Goal: Purchase product/service

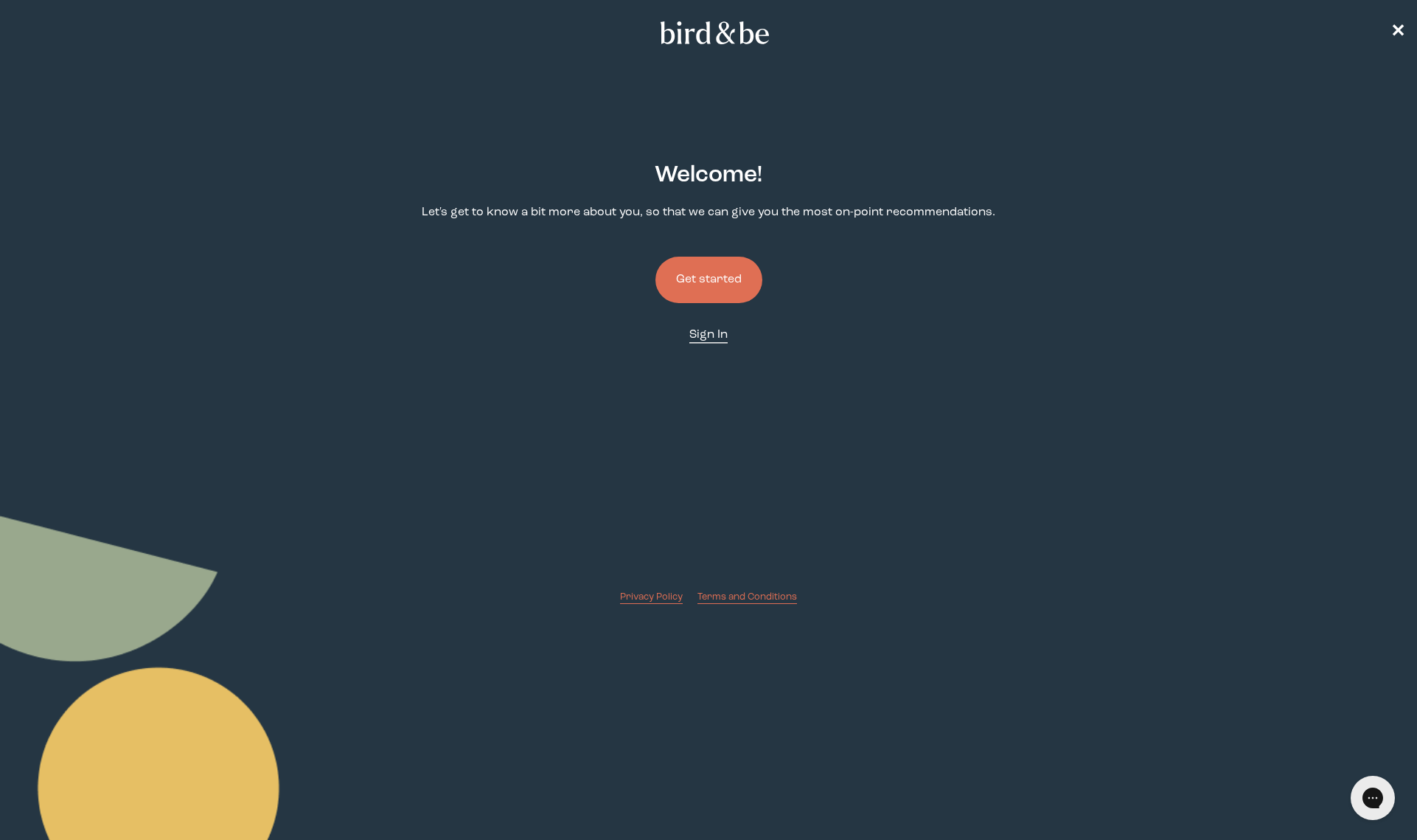
click at [714, 336] on span "Sign In" at bounding box center [708, 335] width 39 height 12
click at [721, 272] on button "Get started" at bounding box center [709, 279] width 107 height 46
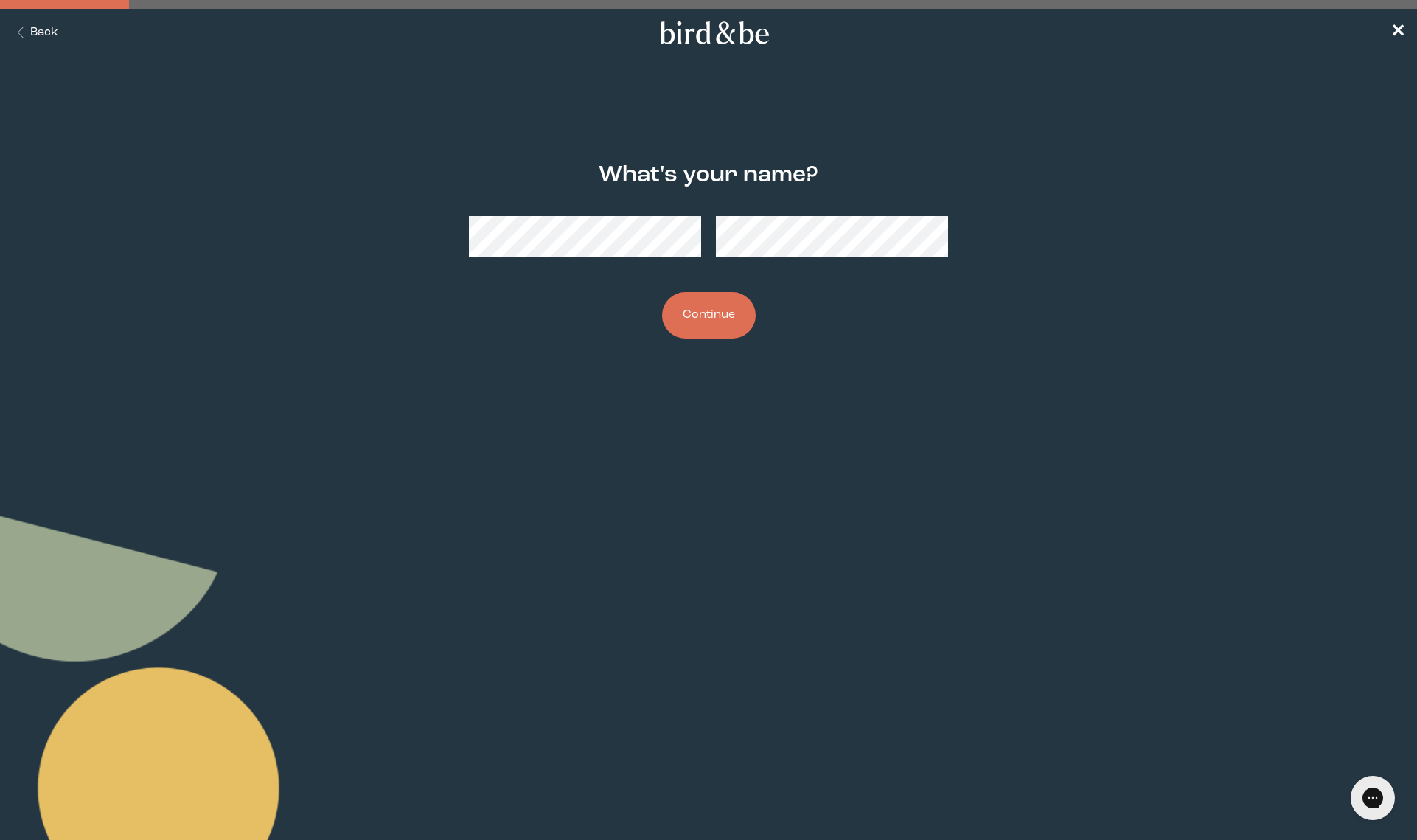
click at [706, 316] on button "Continue" at bounding box center [709, 315] width 94 height 46
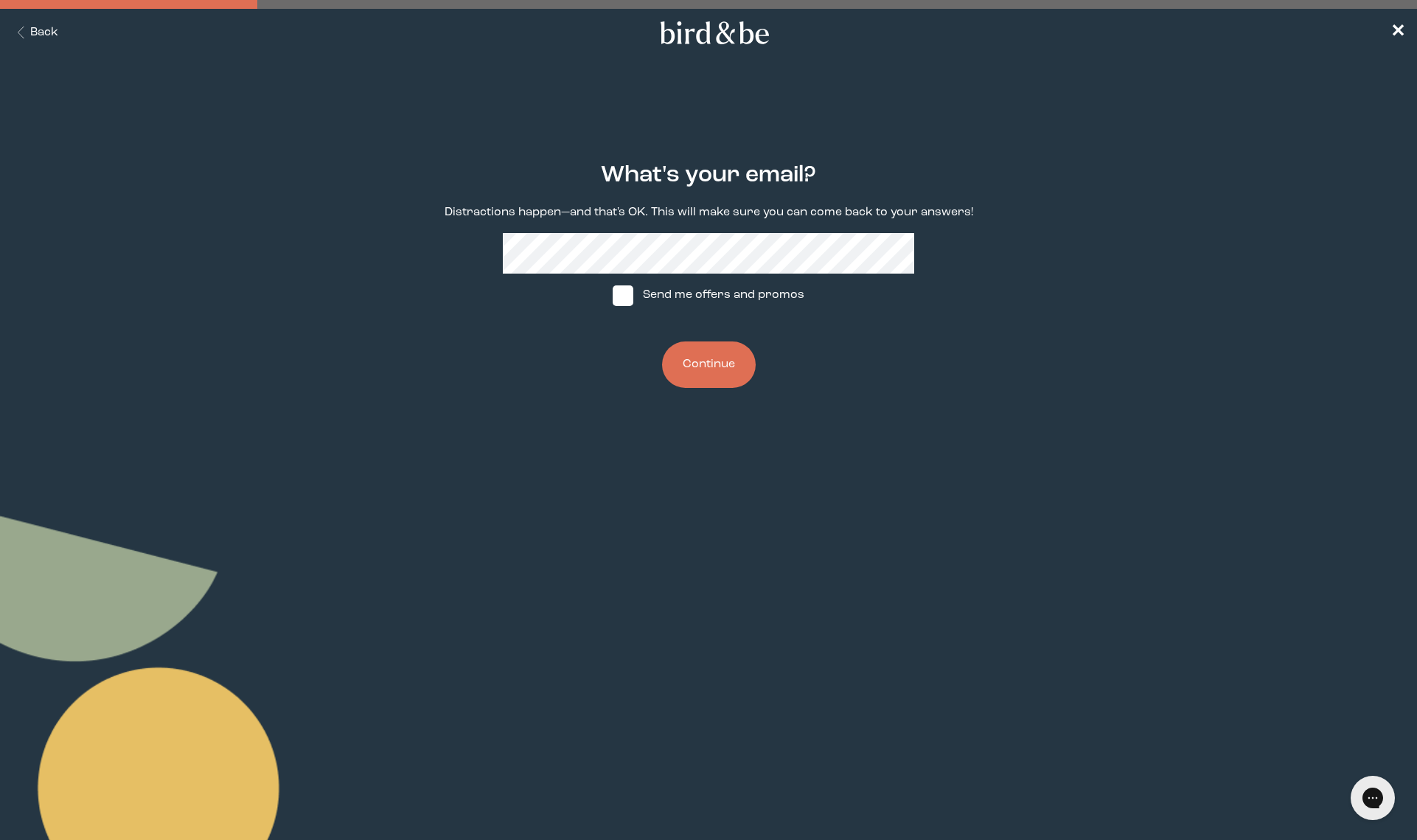
click at [706, 358] on button "Continue" at bounding box center [709, 364] width 94 height 46
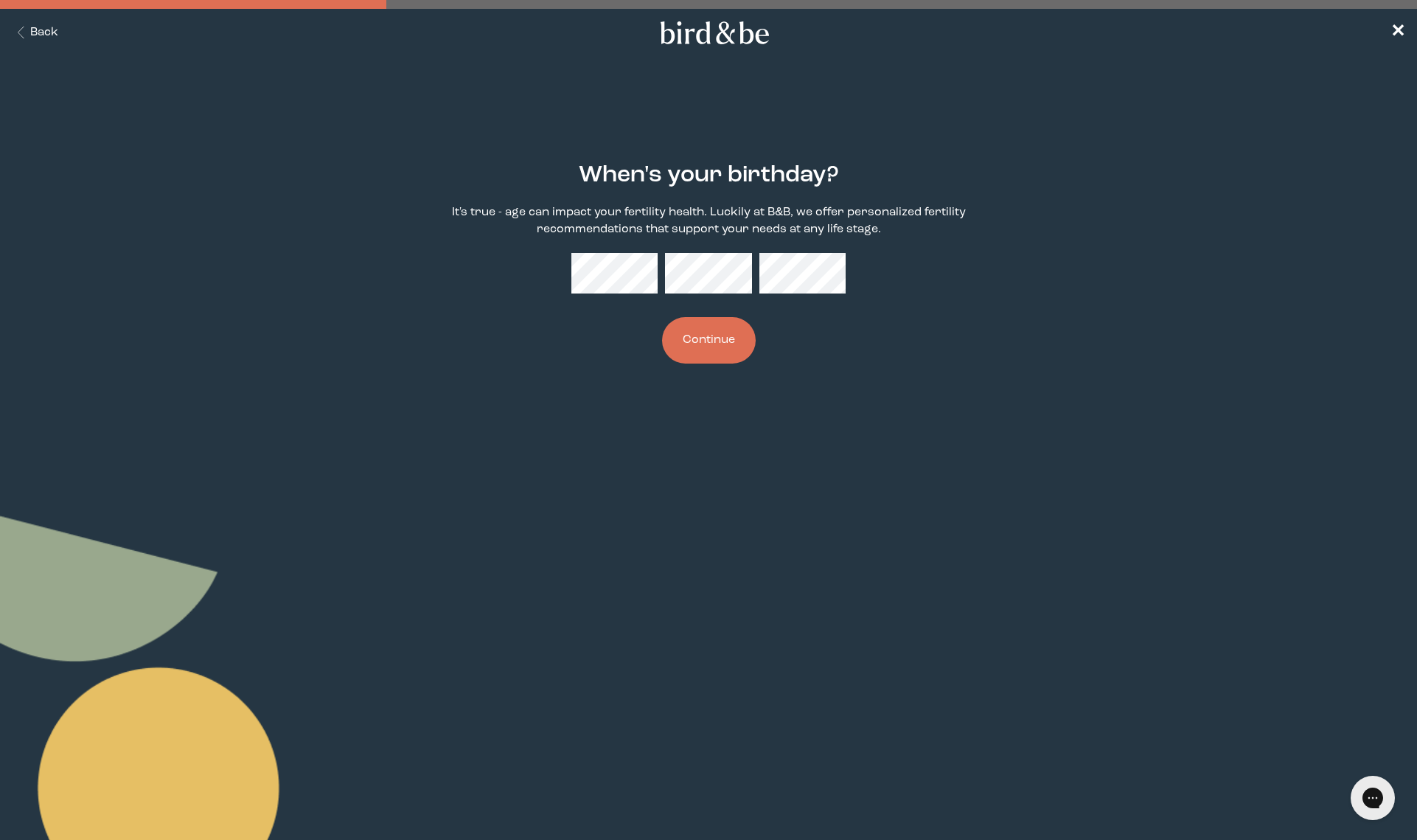
click at [694, 340] on button "Continue" at bounding box center [709, 340] width 94 height 46
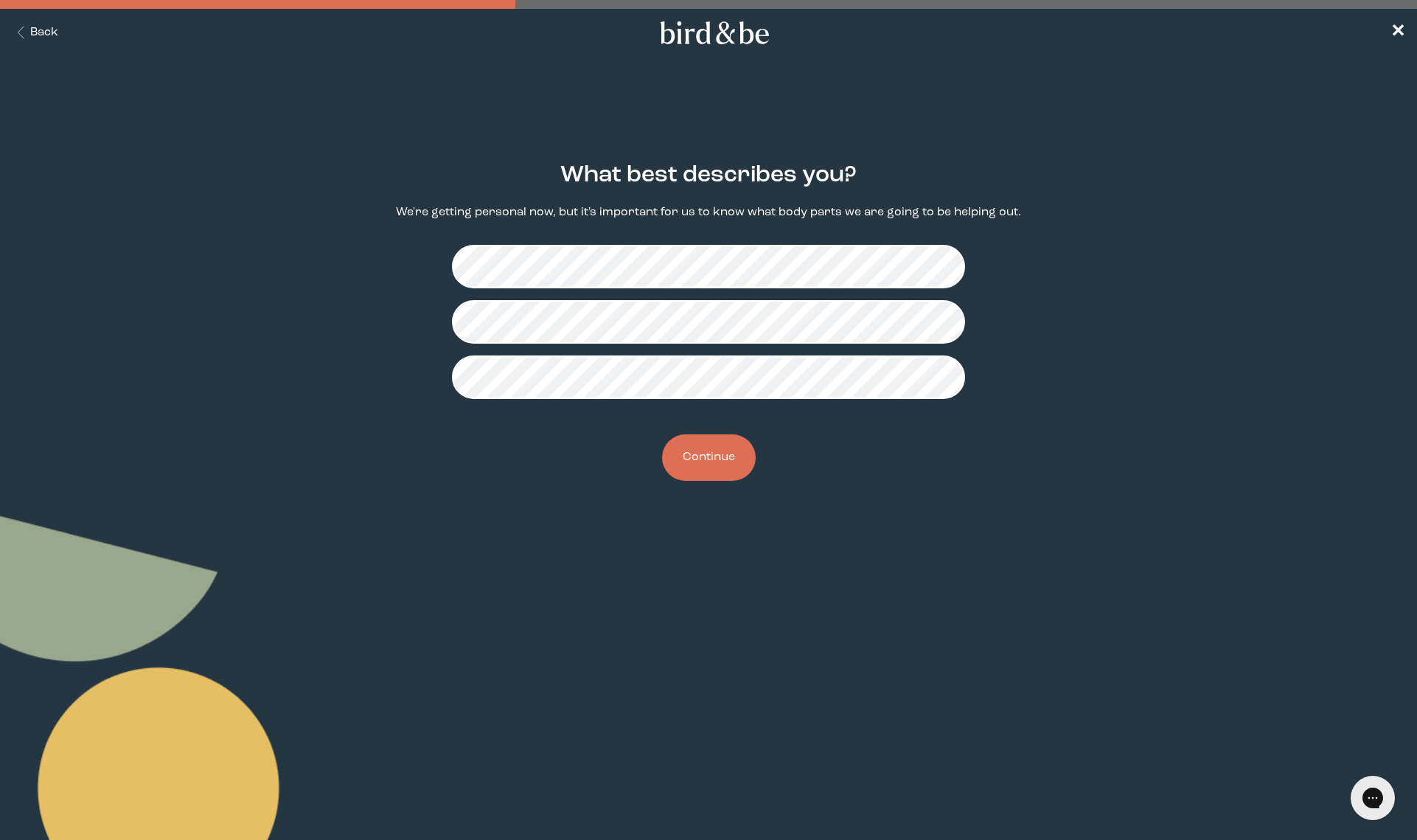
click at [707, 453] on button "Continue" at bounding box center [709, 458] width 94 height 46
click at [703, 459] on button "Continue" at bounding box center [709, 458] width 94 height 46
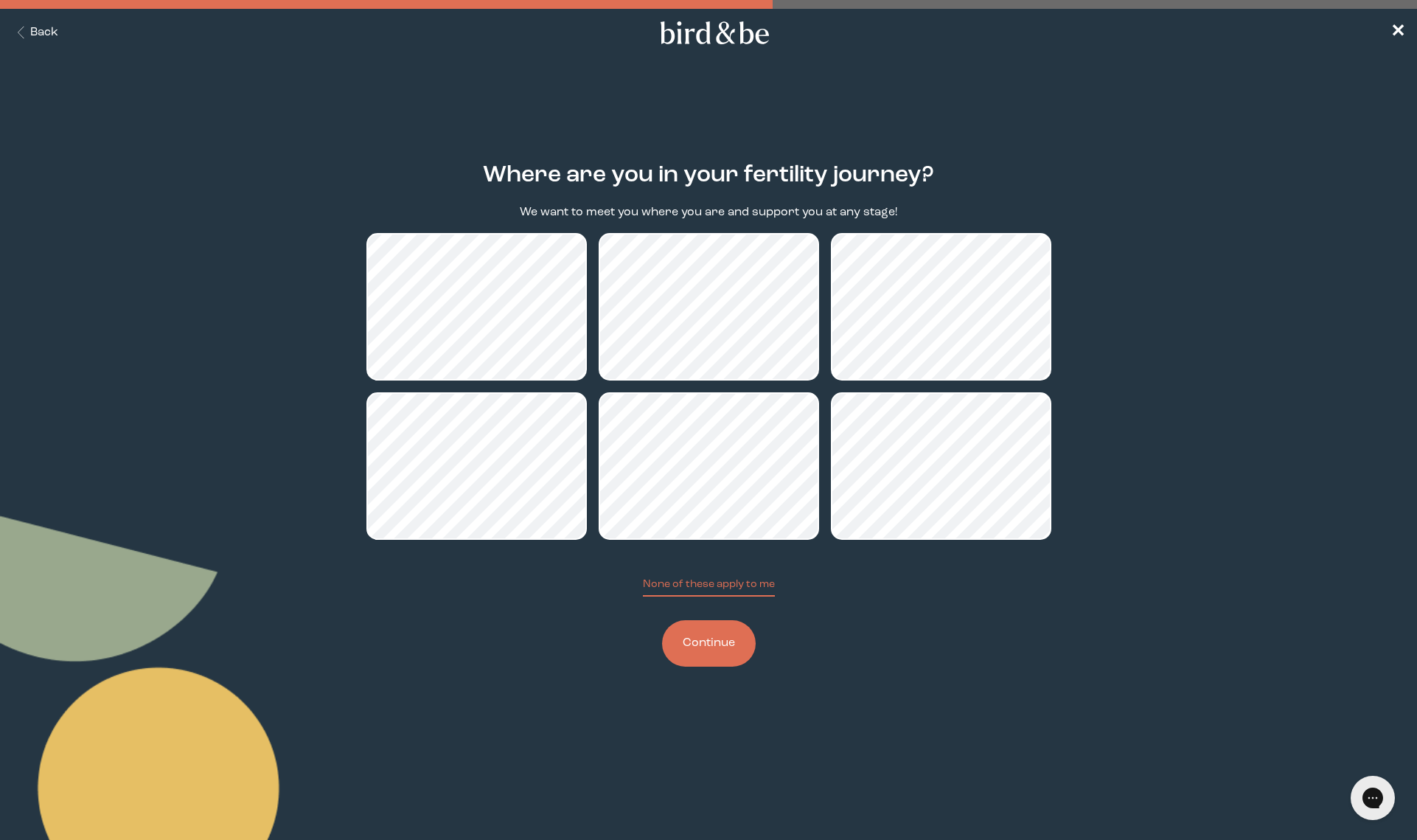
click at [716, 634] on button "Continue" at bounding box center [709, 643] width 94 height 46
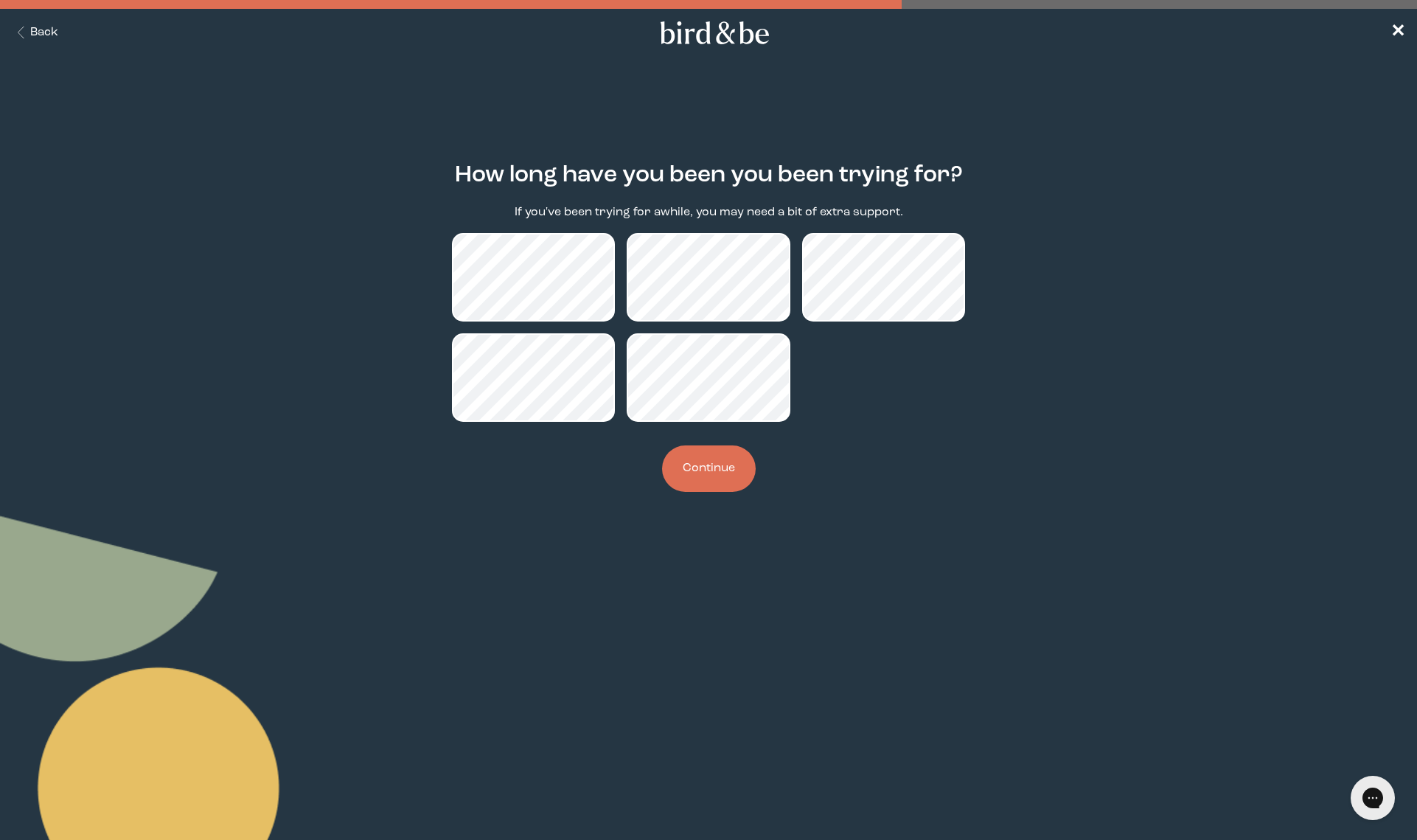
click at [705, 453] on button "Continue" at bounding box center [709, 468] width 94 height 46
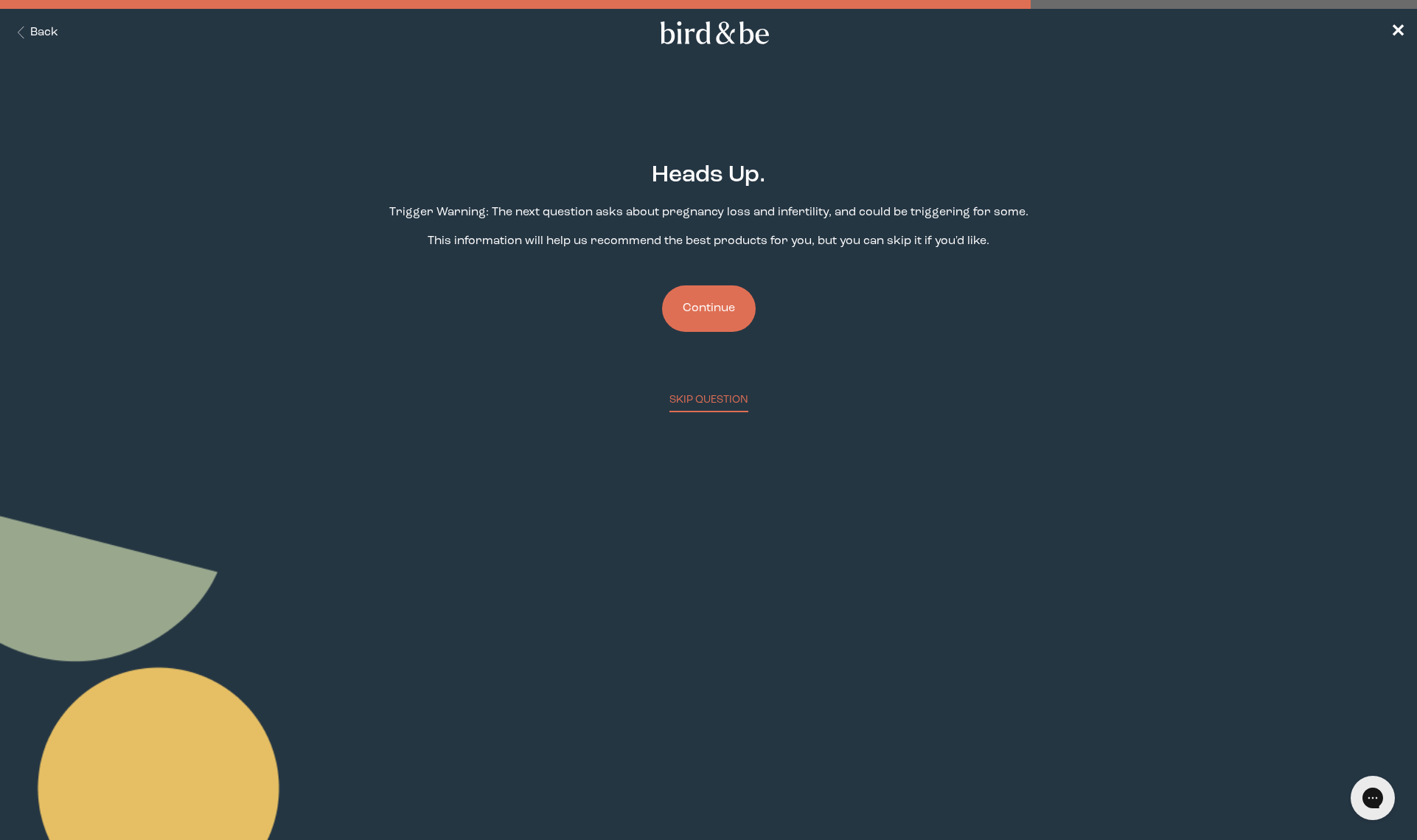
click at [707, 307] on button "Continue" at bounding box center [709, 308] width 94 height 46
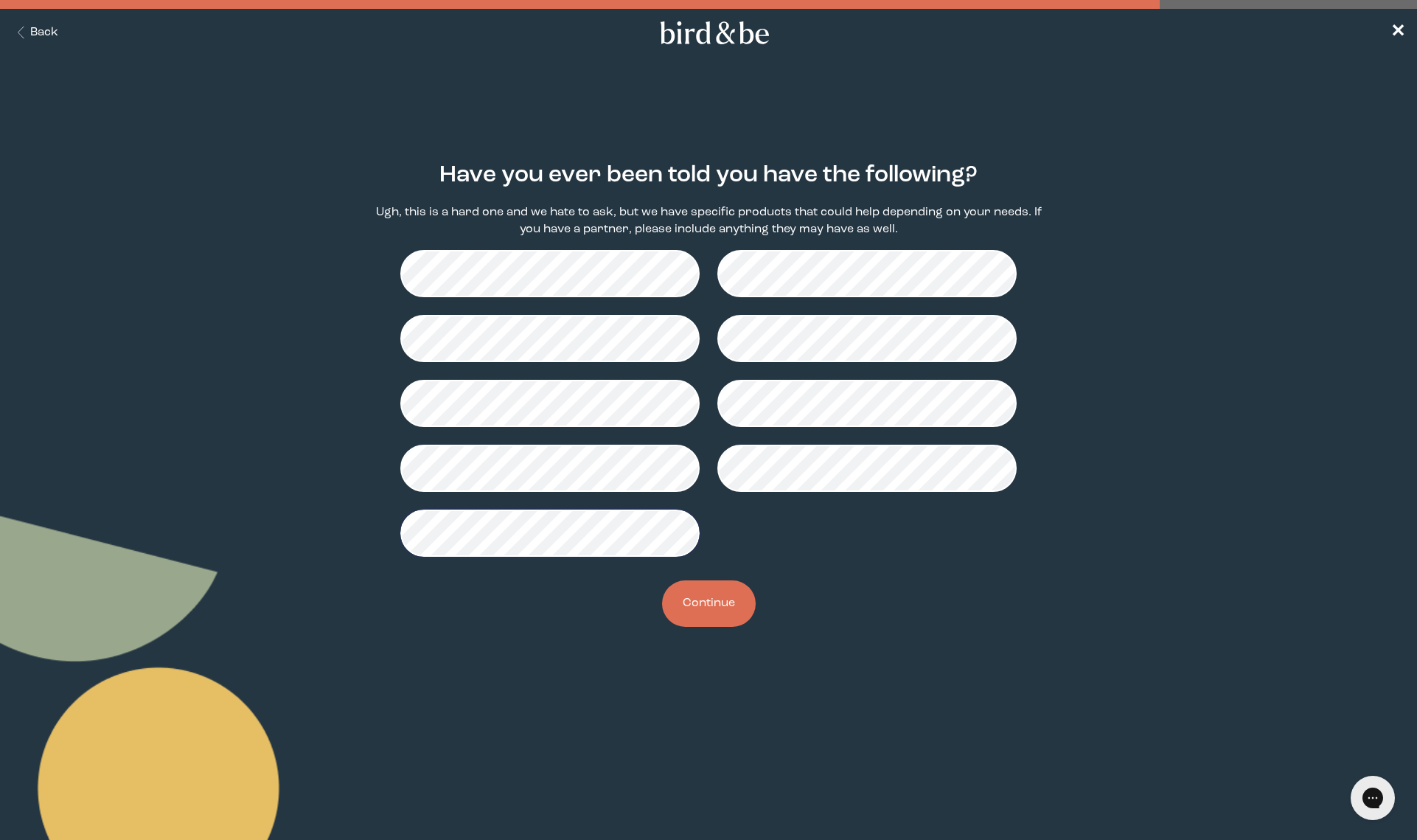
click at [708, 606] on button "Continue" at bounding box center [709, 603] width 94 height 46
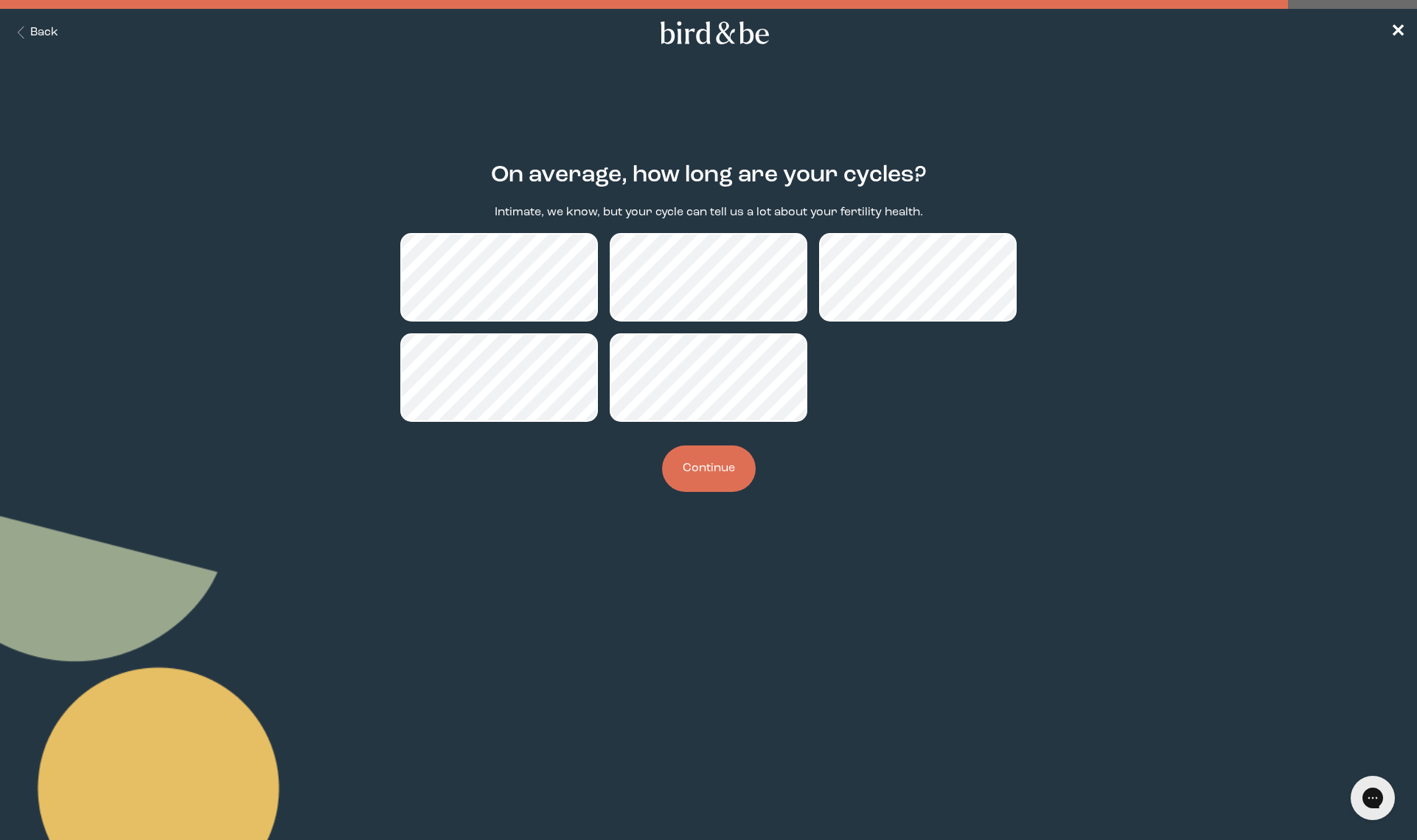
click at [698, 467] on button "Continue" at bounding box center [709, 468] width 94 height 46
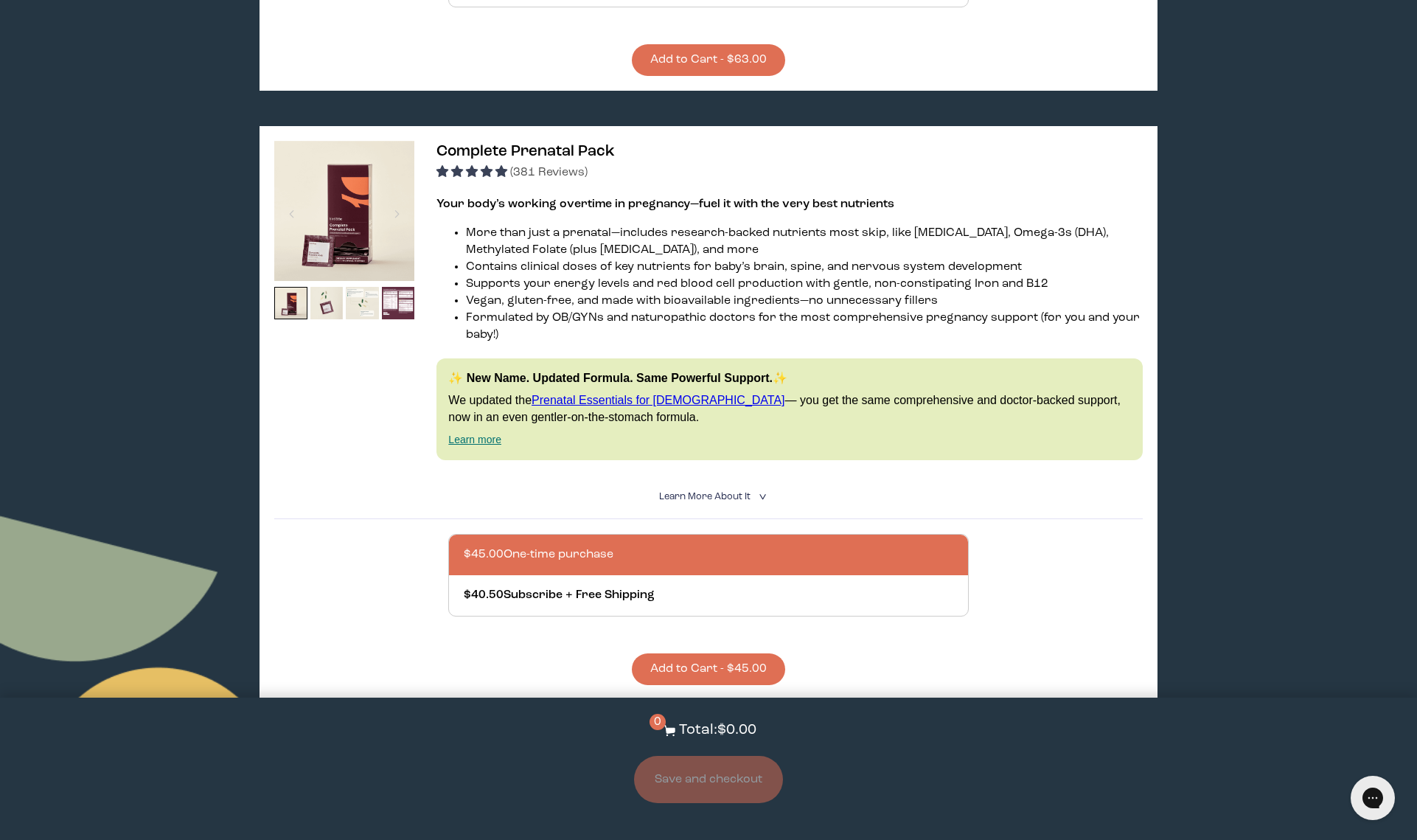
scroll to position [3913, 0]
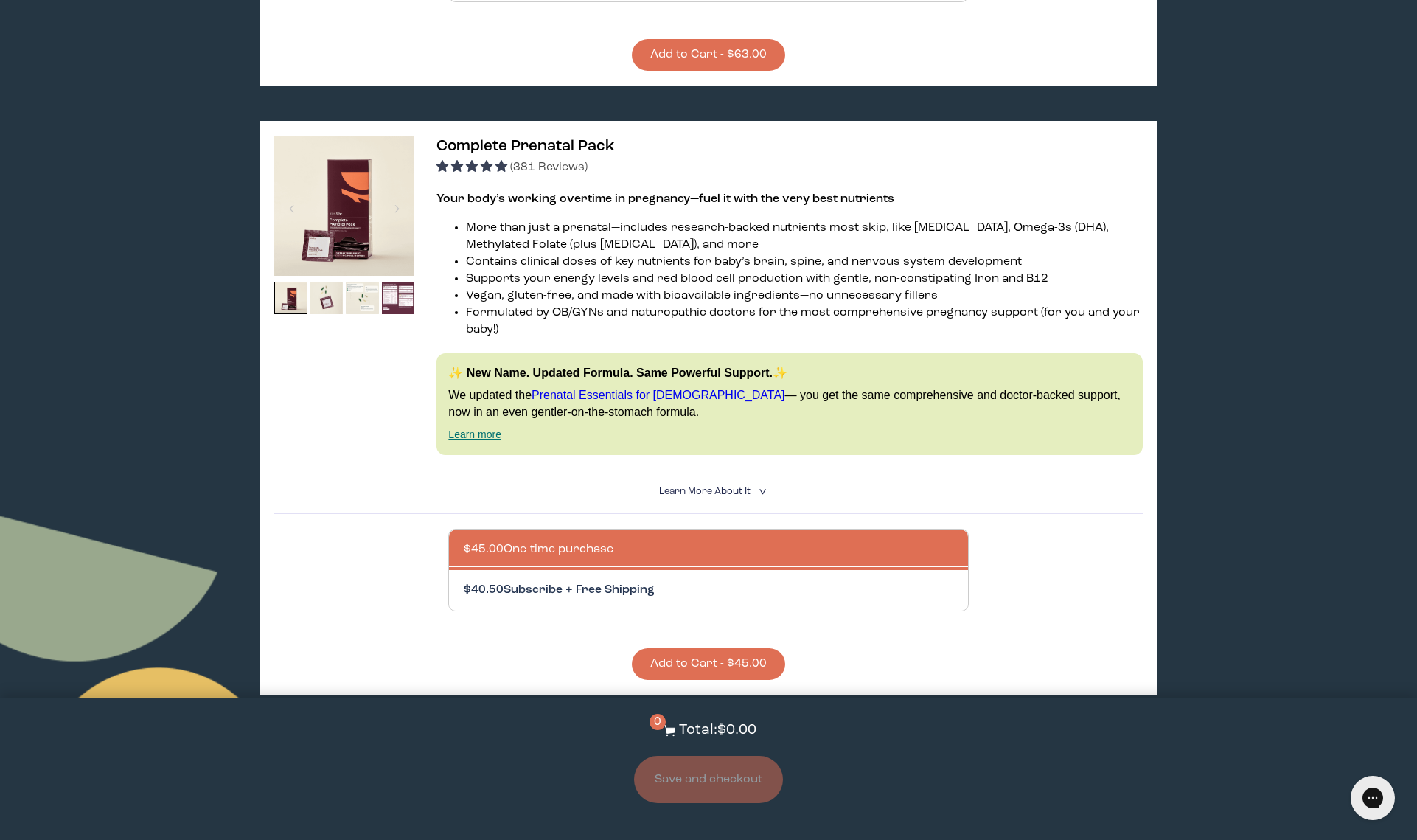
click at [610, 570] on div at bounding box center [723, 589] width 519 height 40
click at [463, 581] on input "$40.50 Subscribe + Free Shipping" at bounding box center [463, 581] width 1 height 1
radio input "true"
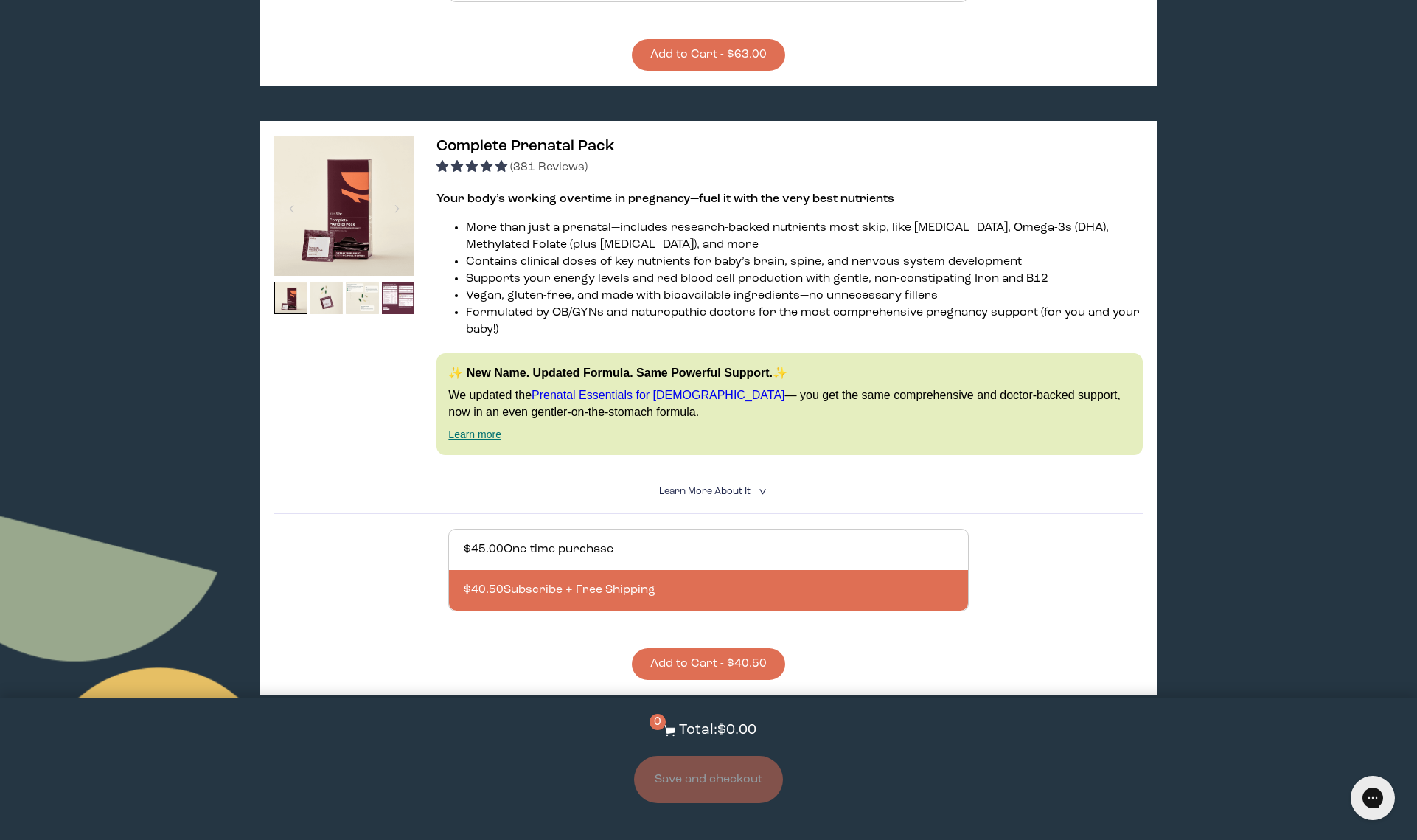
click at [724, 648] on button "Add to Cart - $40.50" at bounding box center [708, 664] width 153 height 31
click at [722, 798] on button "Save and checkout" at bounding box center [708, 779] width 149 height 47
